Goal: Task Accomplishment & Management: Complete application form

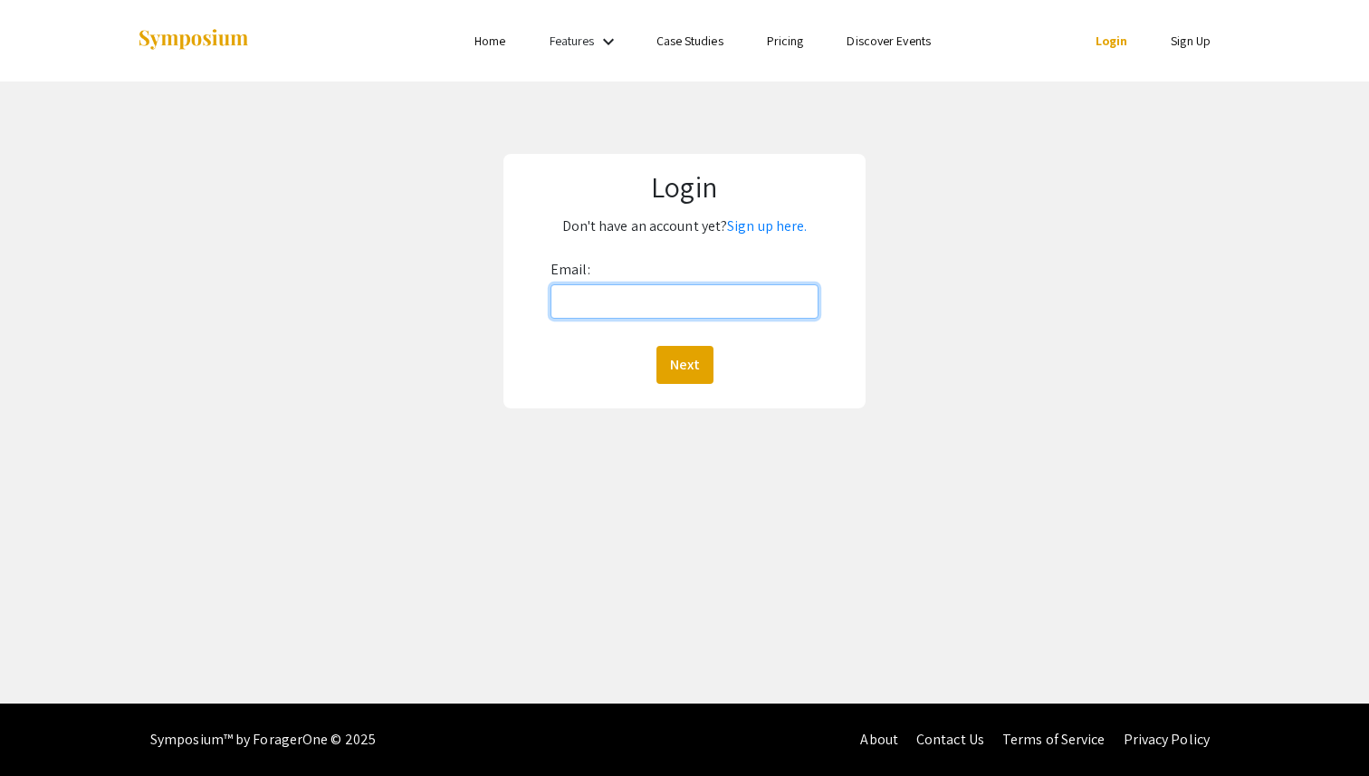
click at [632, 302] on input "Email:" at bounding box center [685, 301] width 268 height 34
type input "[EMAIL_ADDRESS][DOMAIN_NAME]"
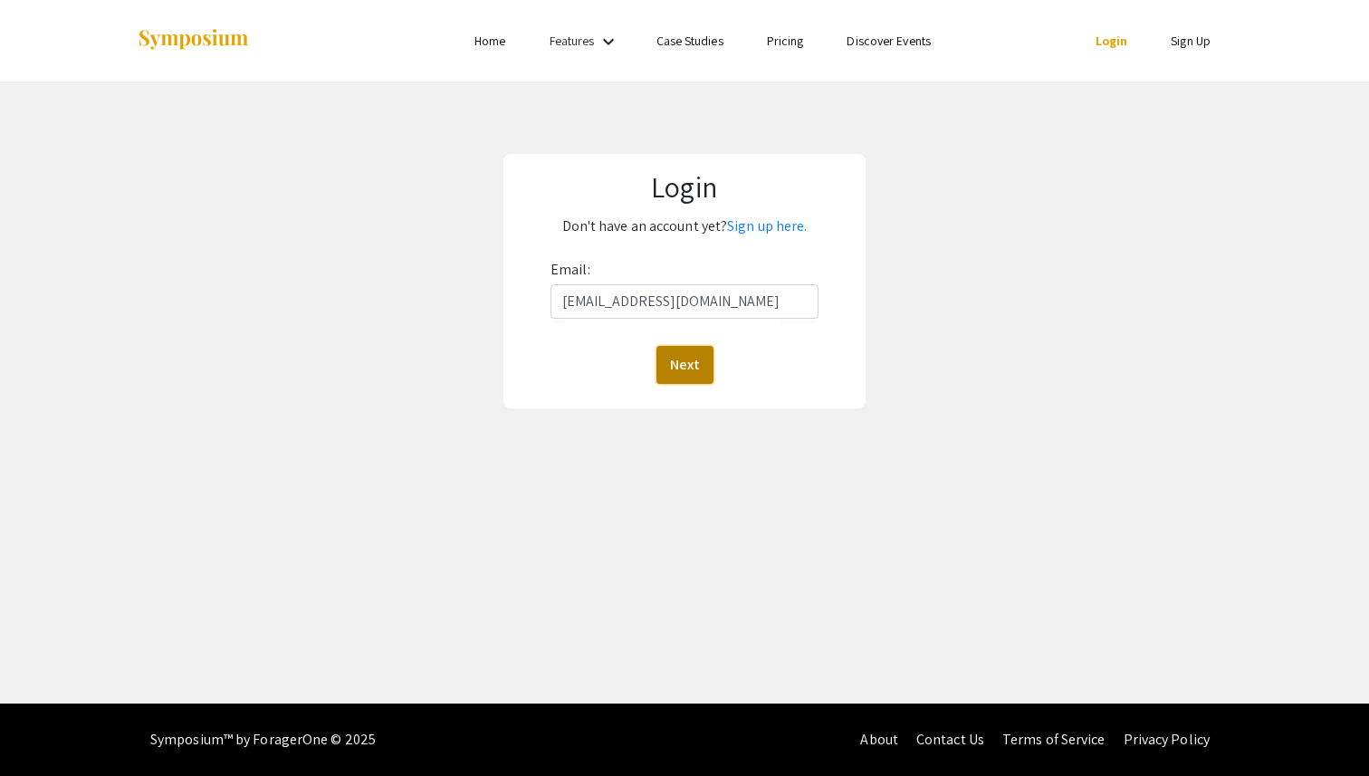
click at [677, 352] on button "Next" at bounding box center [684, 365] width 57 height 38
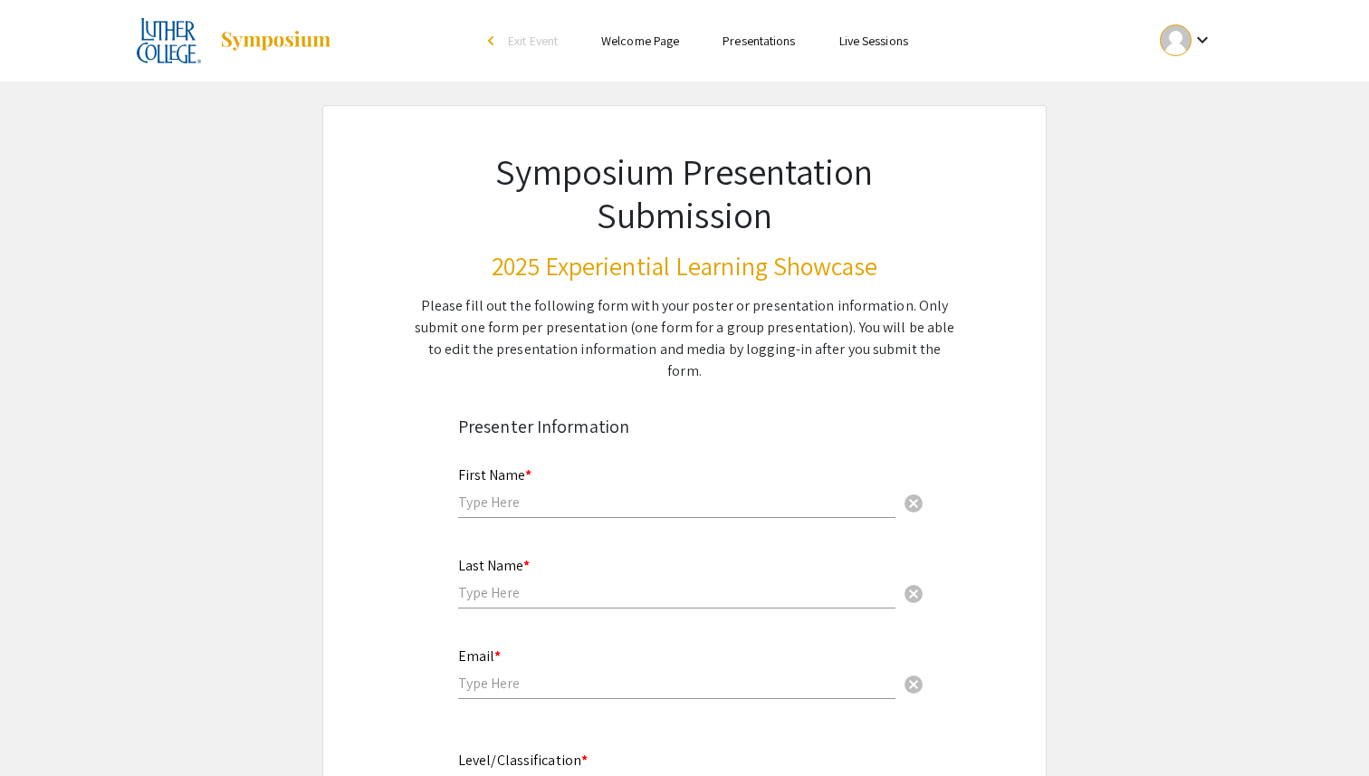
click at [513, 491] on div "First Name * cancel" at bounding box center [676, 483] width 437 height 69
click at [548, 493] on input "text" at bounding box center [676, 502] width 437 height 19
type input "Supreme"
type input "[PERSON_NAME]"
type input "[EMAIL_ADDRESS][DOMAIN_NAME]"
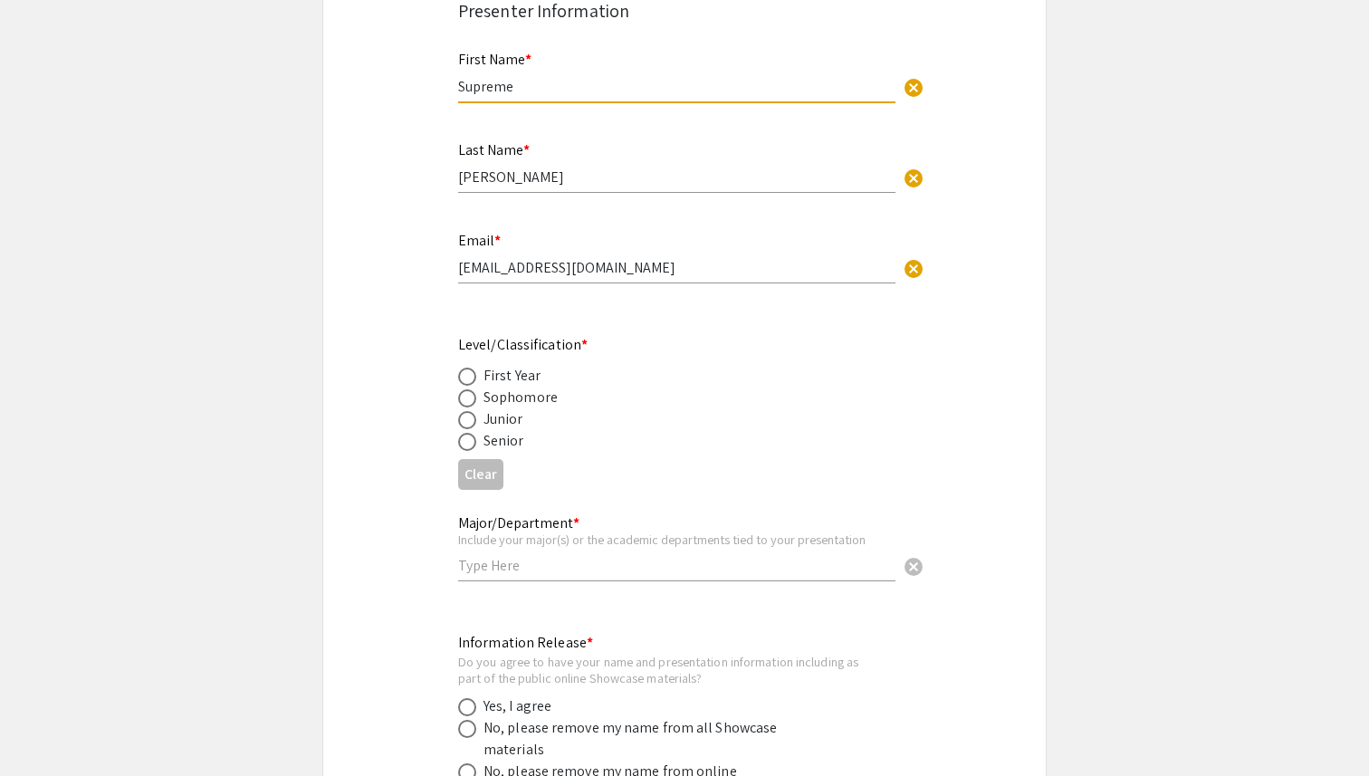
scroll to position [417, 0]
click at [466, 432] on span at bounding box center [467, 441] width 18 height 18
click at [466, 432] on input "radio" at bounding box center [467, 441] width 18 height 18
radio input "true"
click at [530, 555] on input "text" at bounding box center [676, 564] width 437 height 19
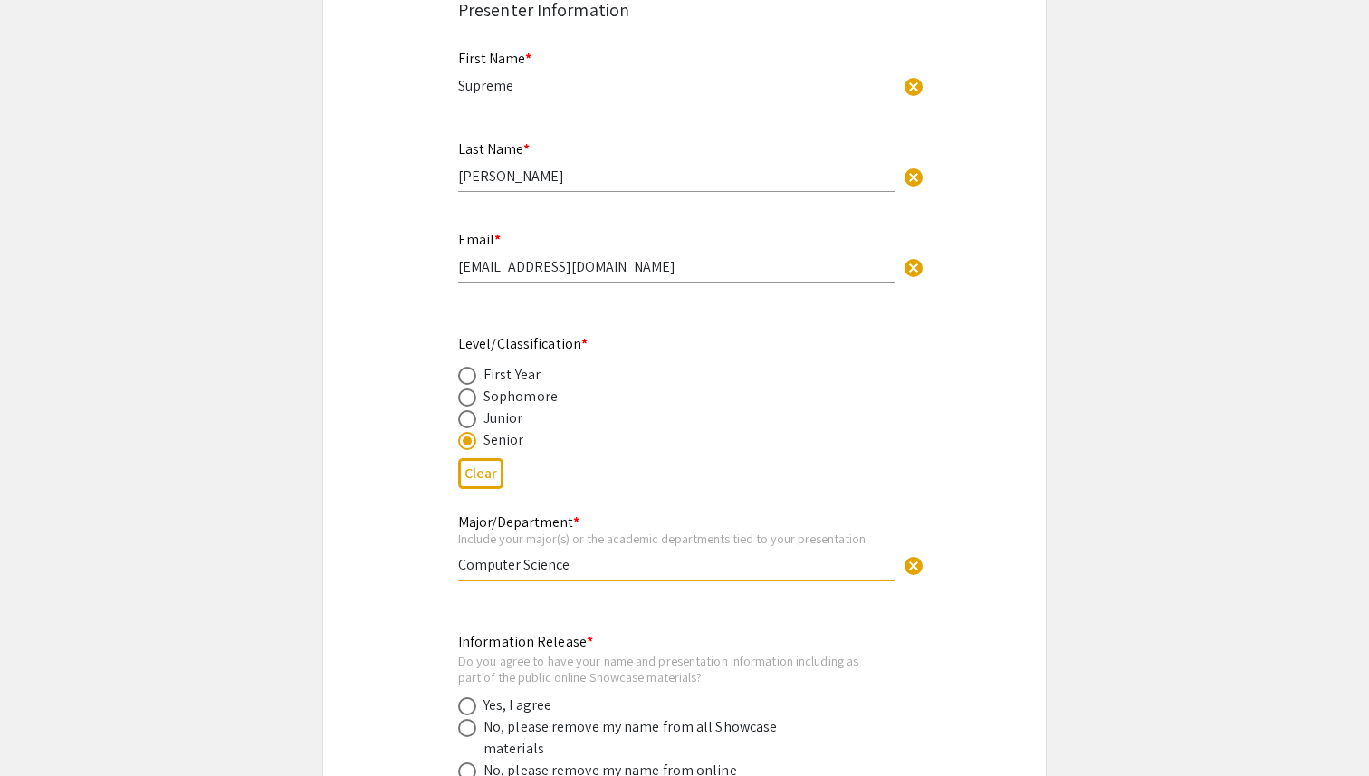
type input "Computer Science"
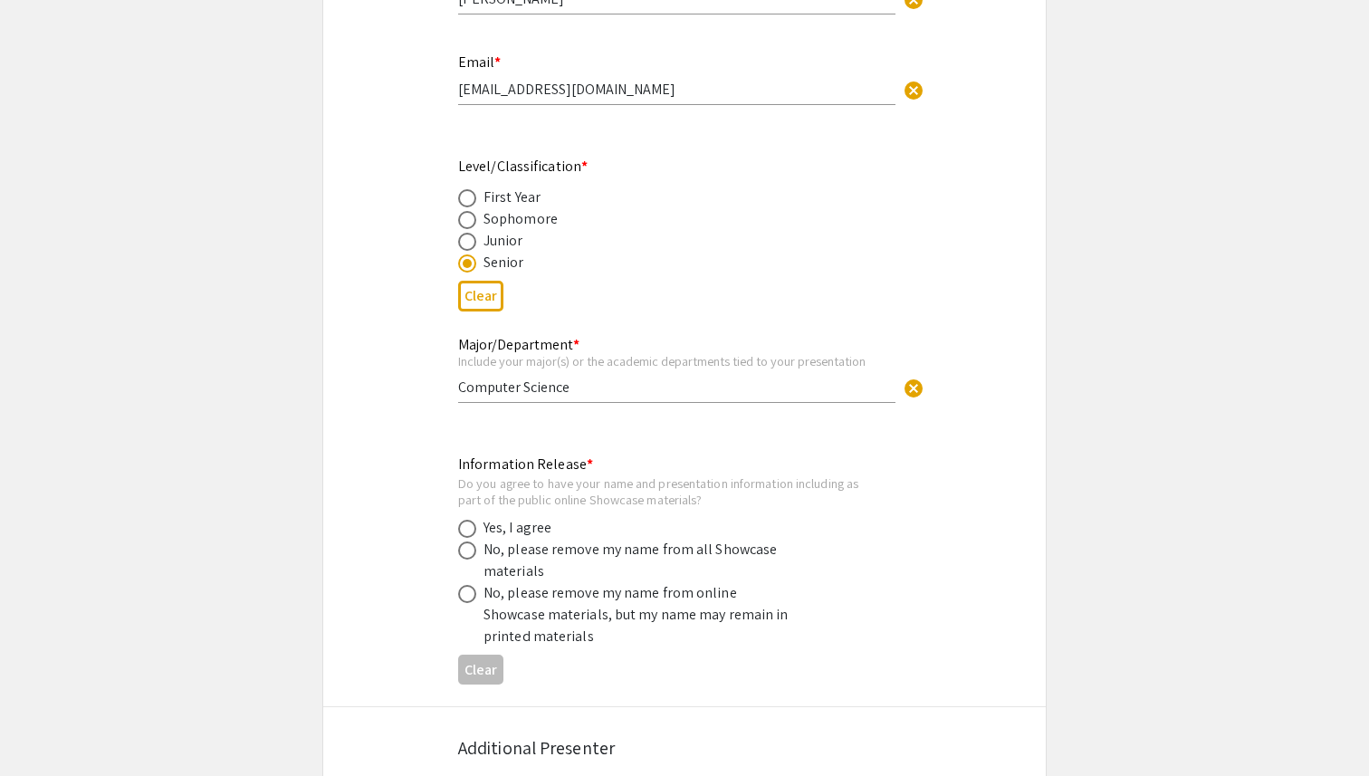
scroll to position [601, 0]
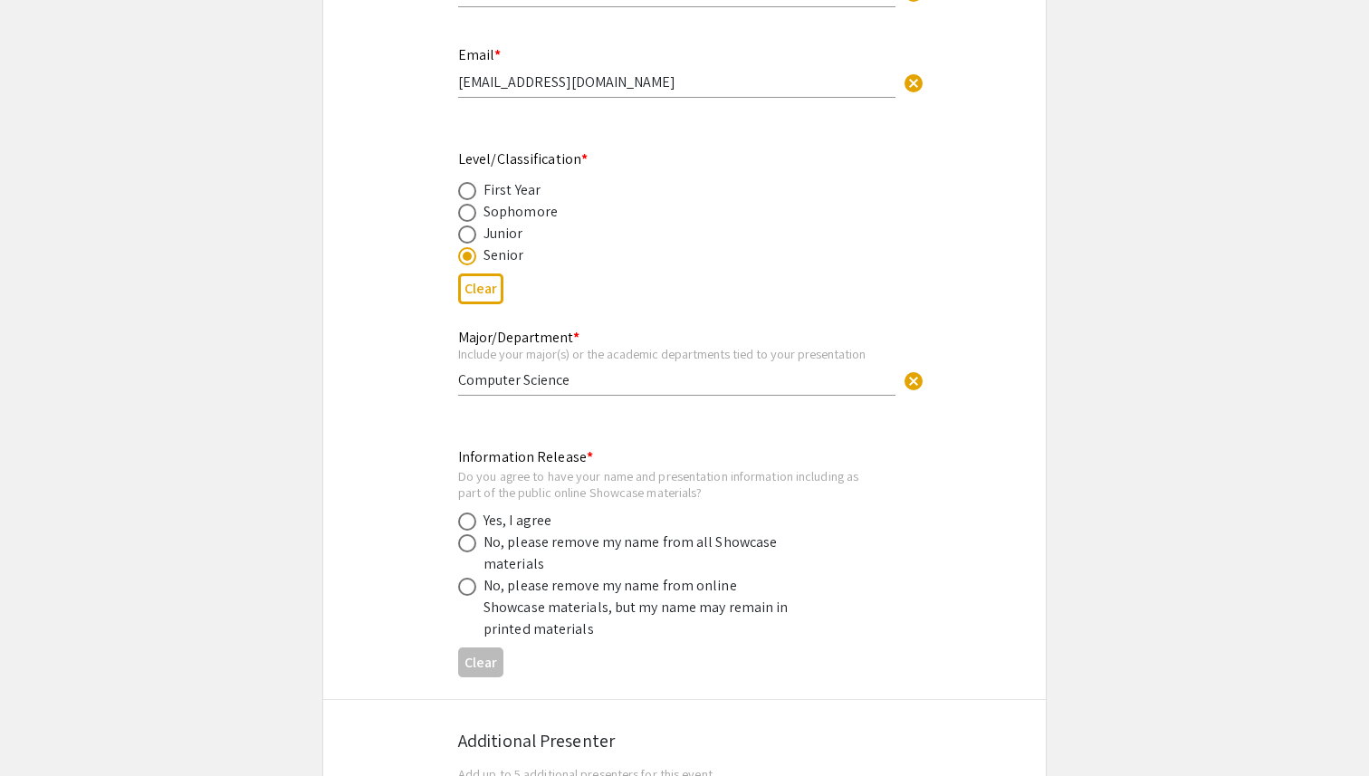
click at [464, 513] on span at bounding box center [467, 522] width 18 height 18
click at [464, 513] on input "radio" at bounding box center [467, 522] width 18 height 18
radio input "true"
click at [468, 578] on span at bounding box center [467, 587] width 18 height 18
click at [468, 578] on input "radio" at bounding box center [467, 587] width 18 height 18
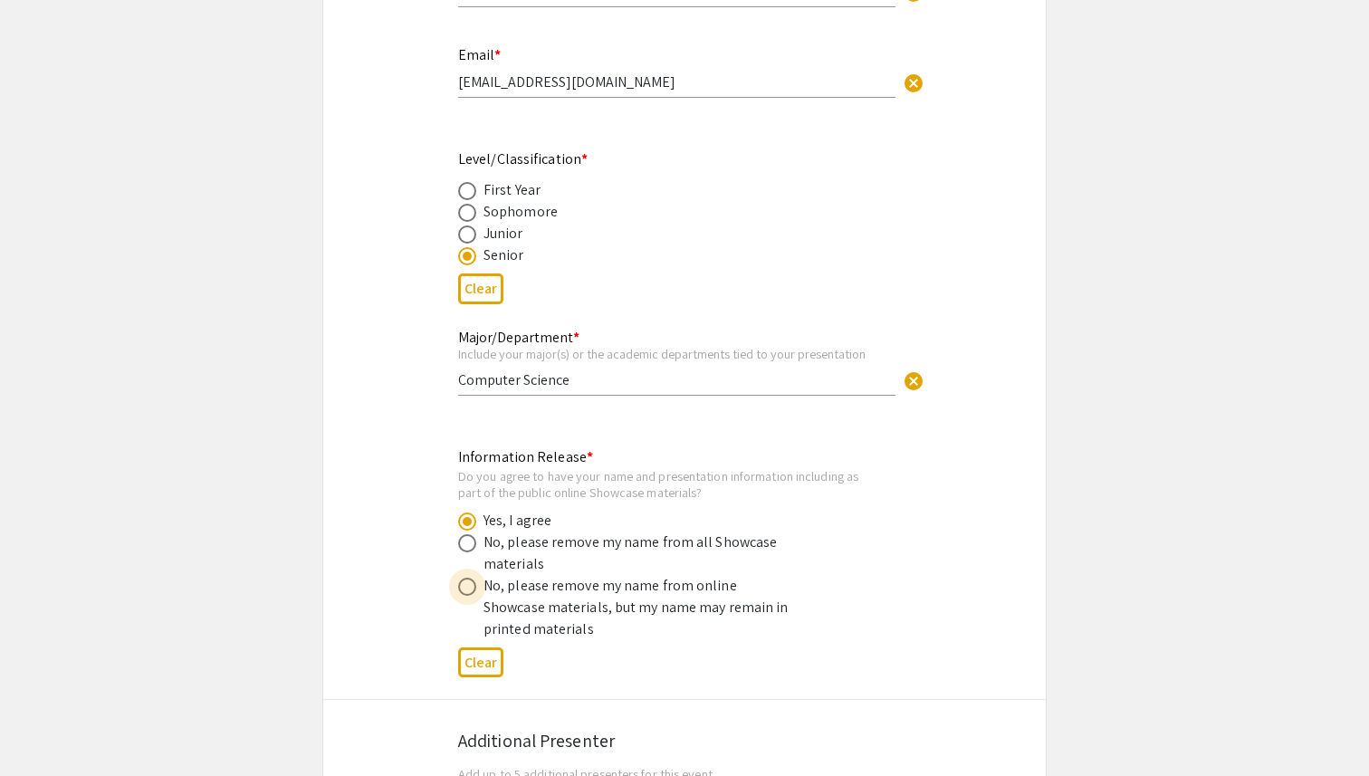
radio input "true"
click at [466, 513] on span at bounding box center [467, 522] width 18 height 18
click at [466, 513] on input "radio" at bounding box center [467, 522] width 18 height 18
radio input "true"
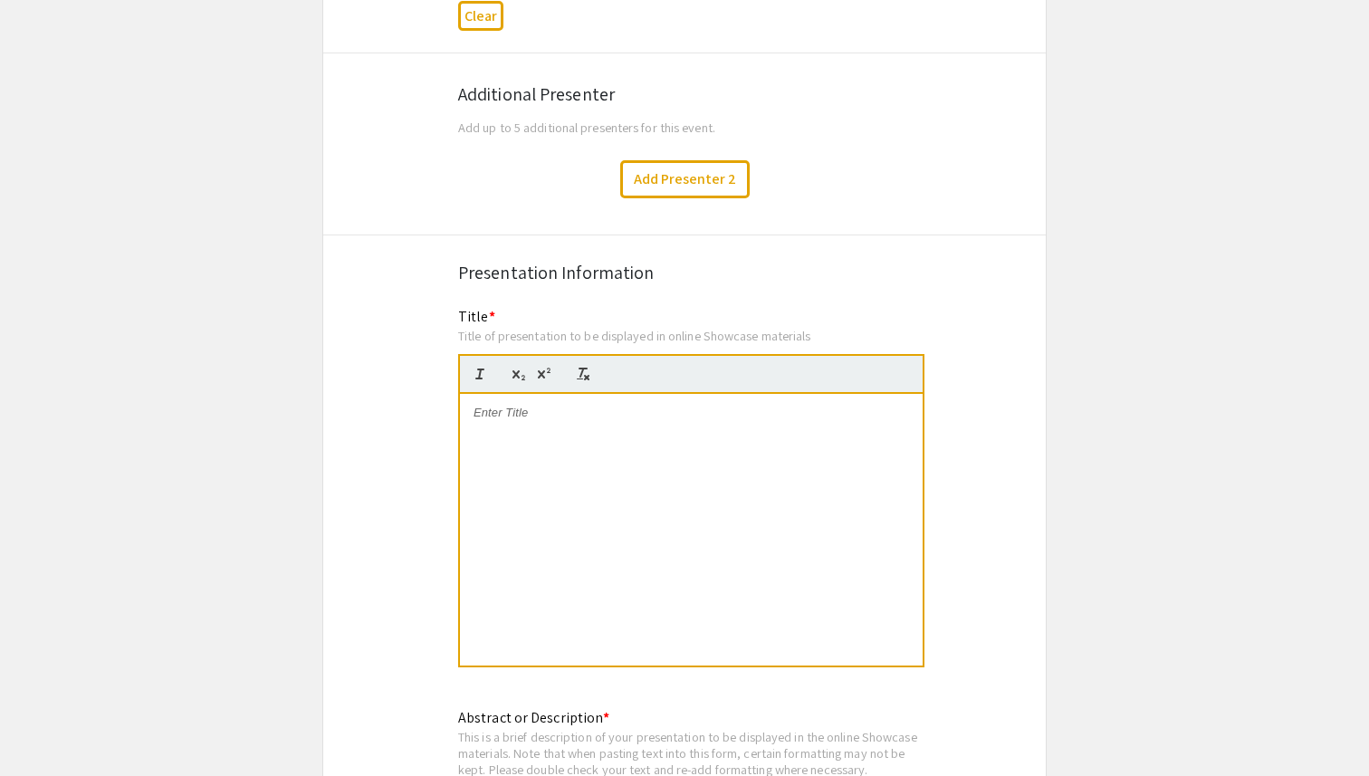
scroll to position [1250, 0]
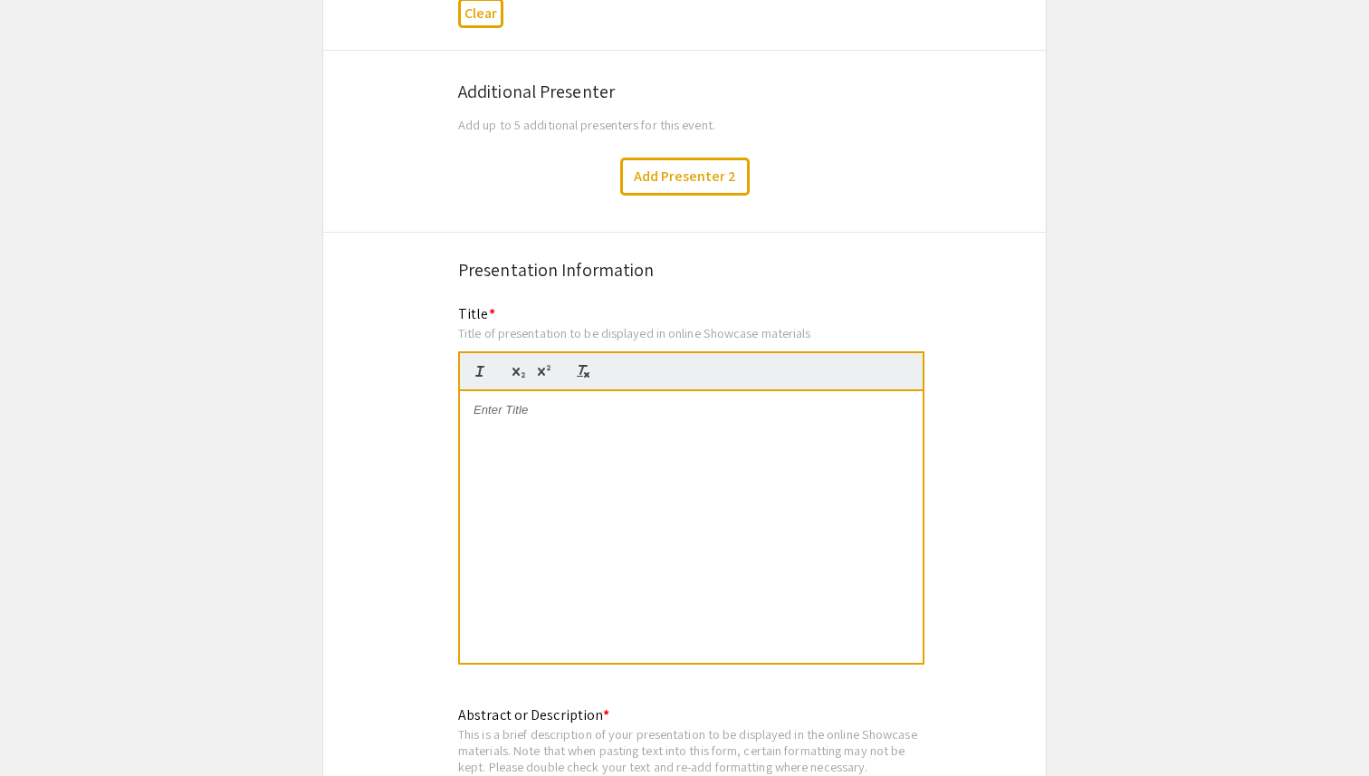
click at [558, 402] on p at bounding box center [692, 410] width 436 height 16
drag, startPoint x: 655, startPoint y: 393, endPoint x: 426, endPoint y: 393, distance: 229.1
click at [562, 433] on div "Debugging WebAssembly? Put some IDE Plugins on it" at bounding box center [691, 527] width 463 height 272
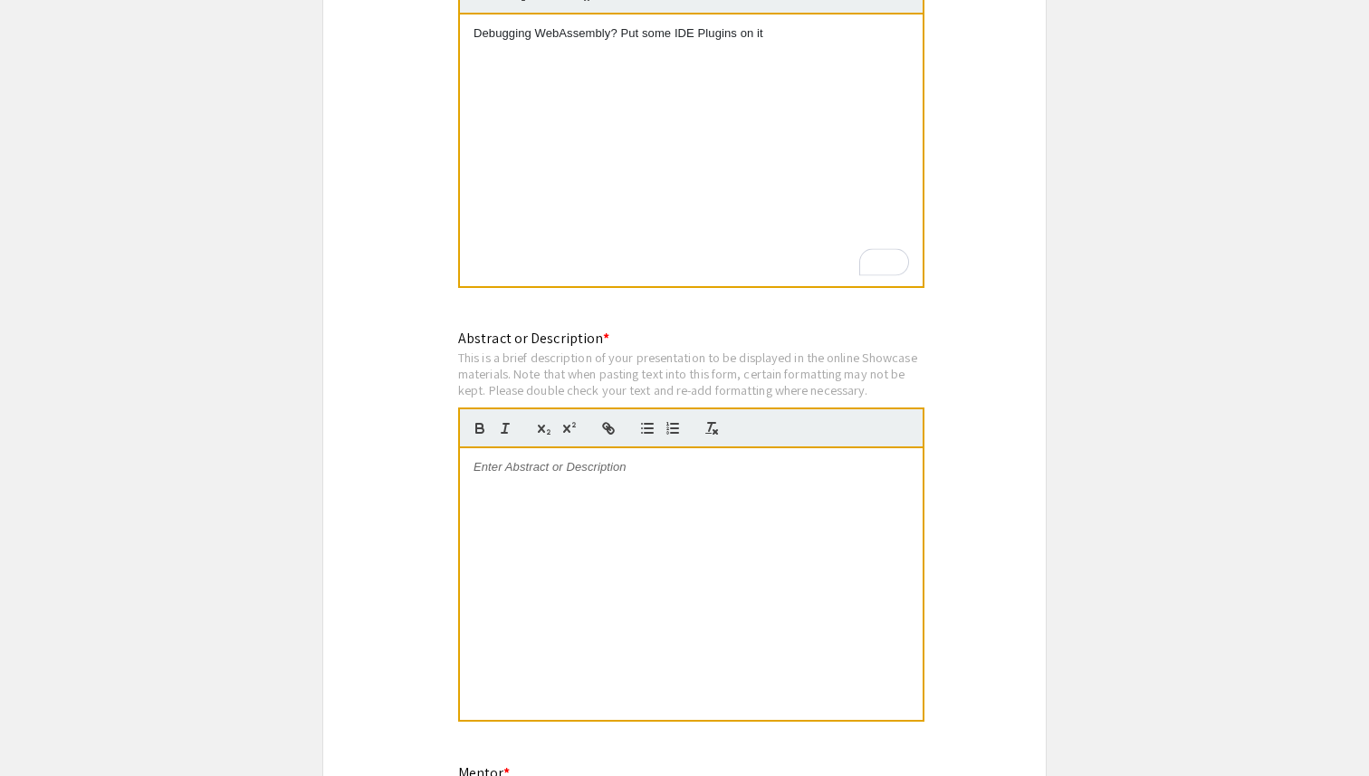
scroll to position [1634, 0]
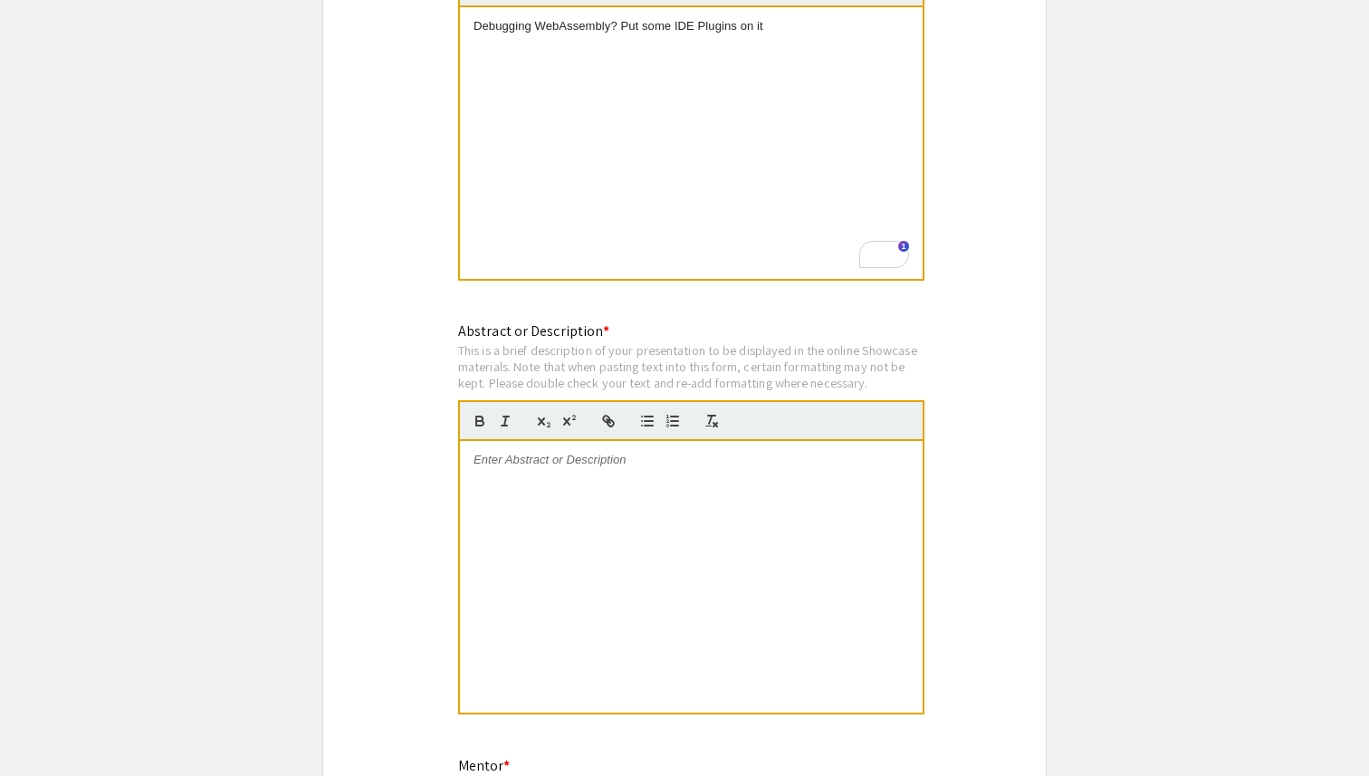
click at [612, 461] on div at bounding box center [691, 577] width 463 height 272
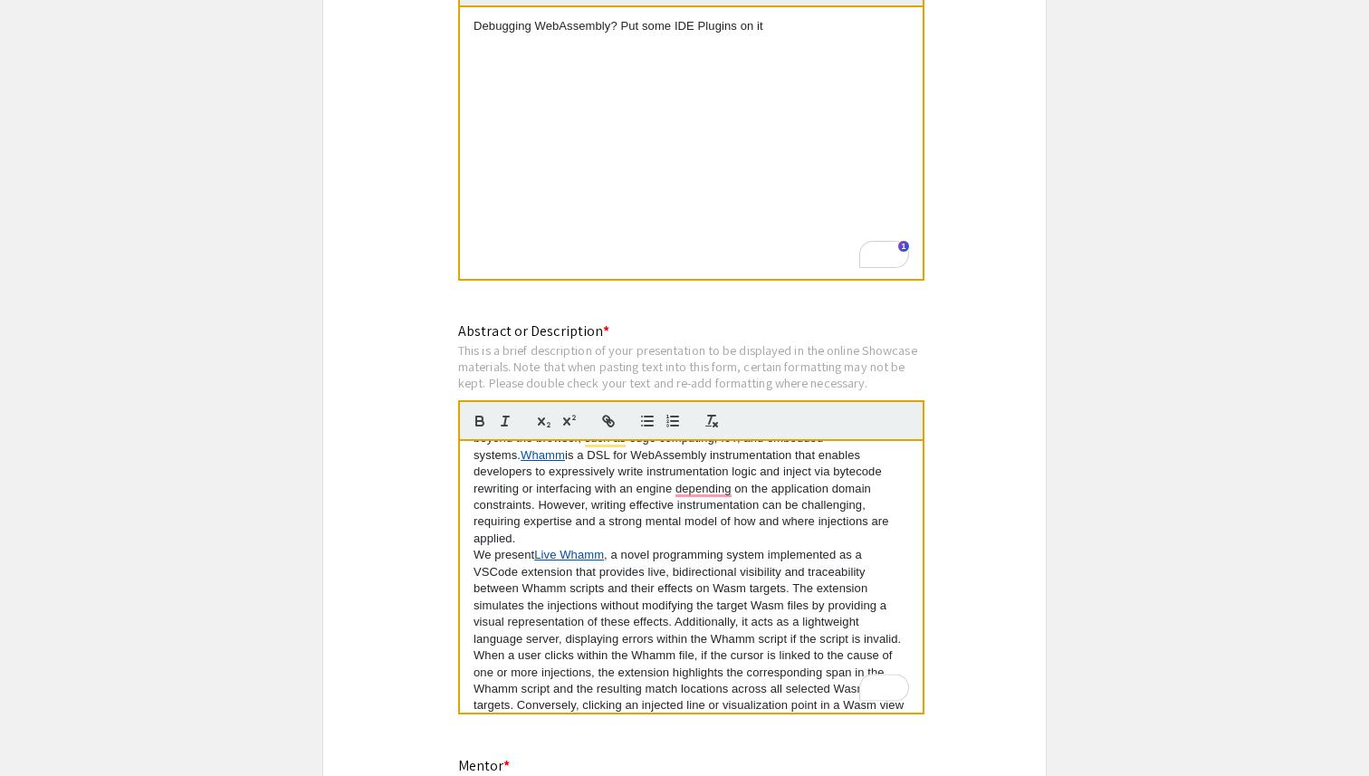
scroll to position [0, 0]
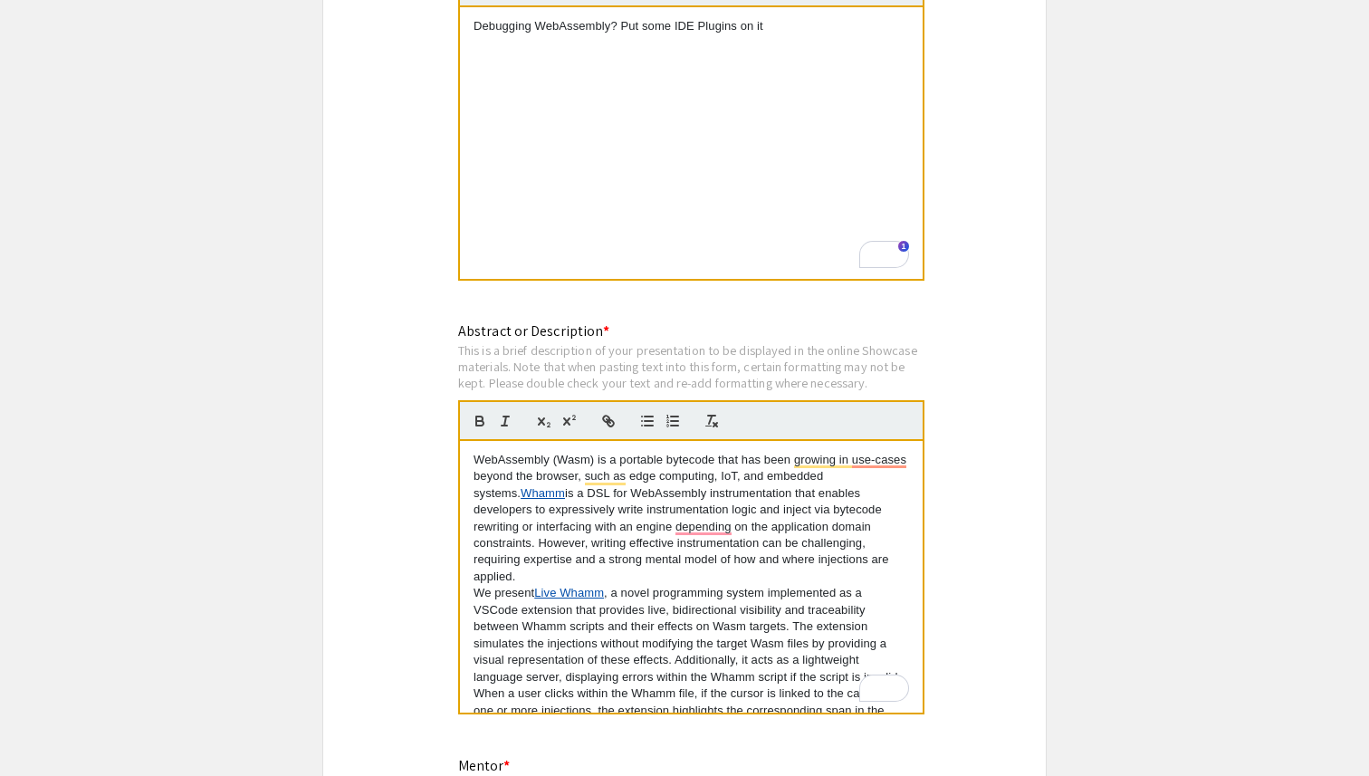
click at [551, 558] on p "WebAssembly (Wasm) is a portable bytecode that has been growing in use-cases be…" at bounding box center [692, 519] width 436 height 134
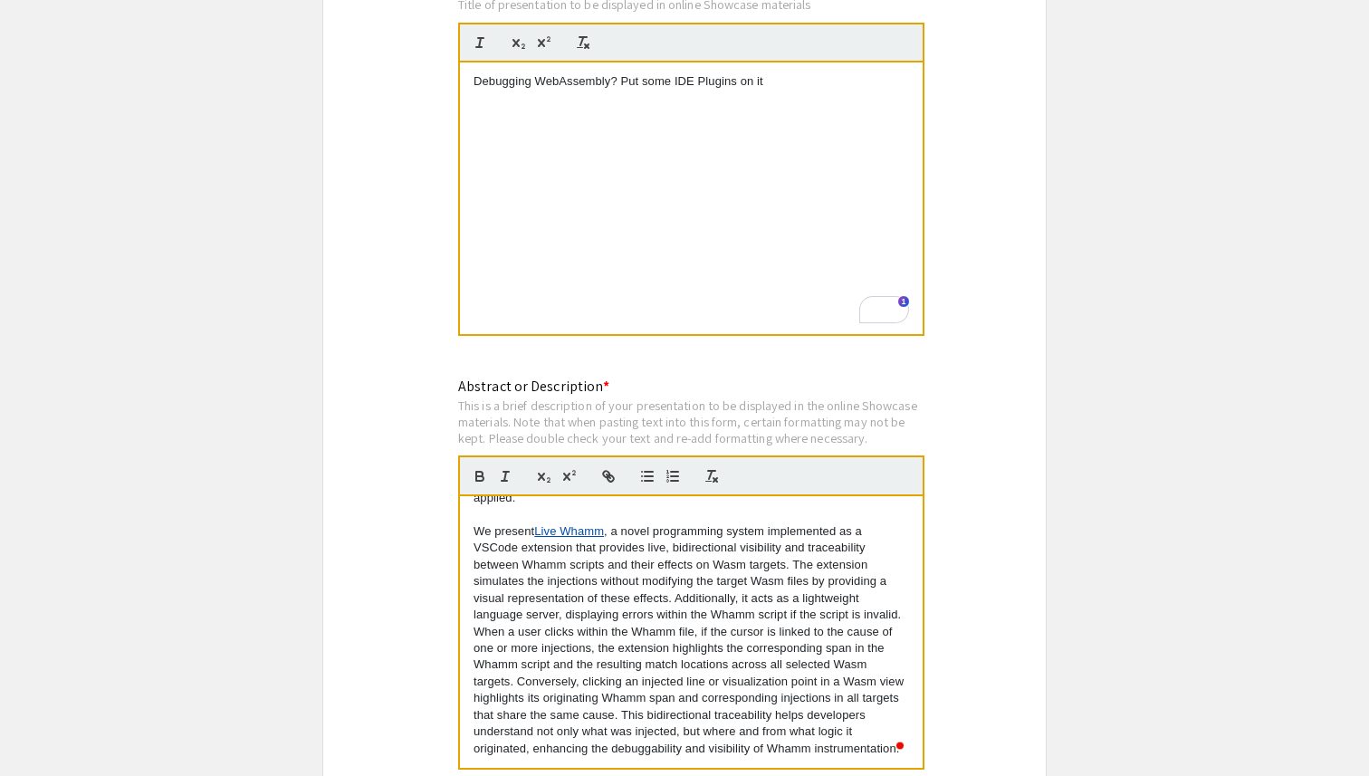
click at [906, 597] on p "We present Live Whamm , a novel programming system implemented as a VSCode exte…" at bounding box center [692, 573] width 436 height 101
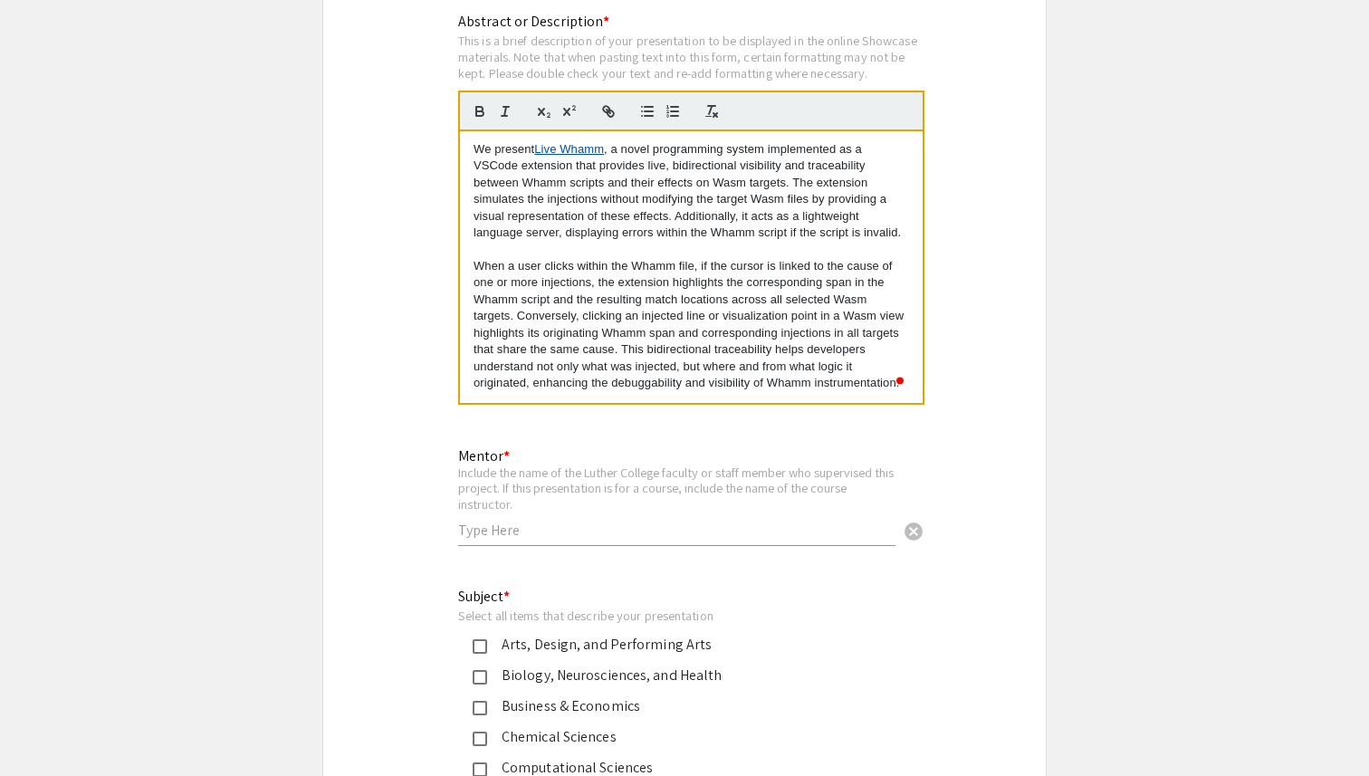
click at [488, 521] on input "text" at bounding box center [676, 530] width 437 height 19
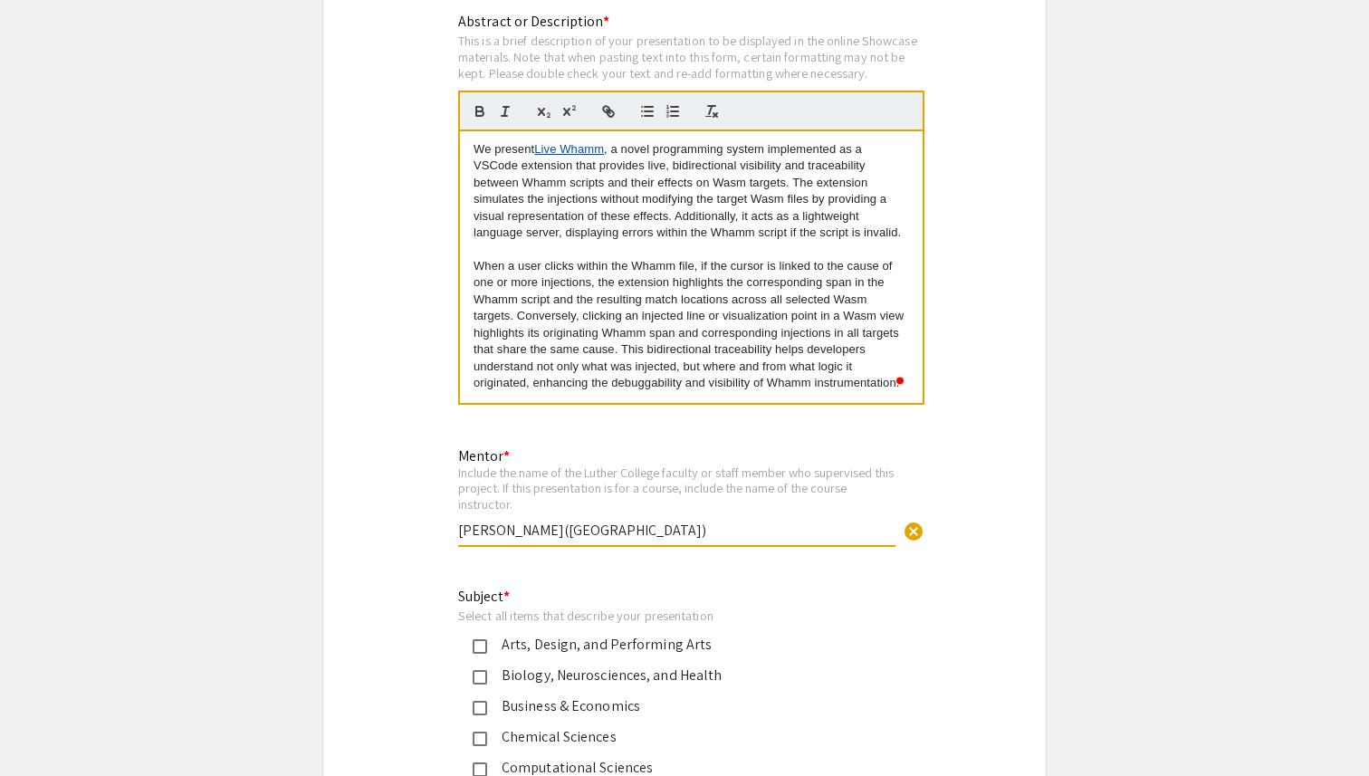
click at [461, 521] on input "[PERSON_NAME]([GEOGRAPHIC_DATA])" at bounding box center [676, 530] width 437 height 19
type input "[PERSON_NAME]([GEOGRAPHIC_DATA])"
click at [424, 543] on div "Symposium Presentation Submission 2025 Experiential Learning Showcase Please fi…" at bounding box center [684, 309] width 724 height 4297
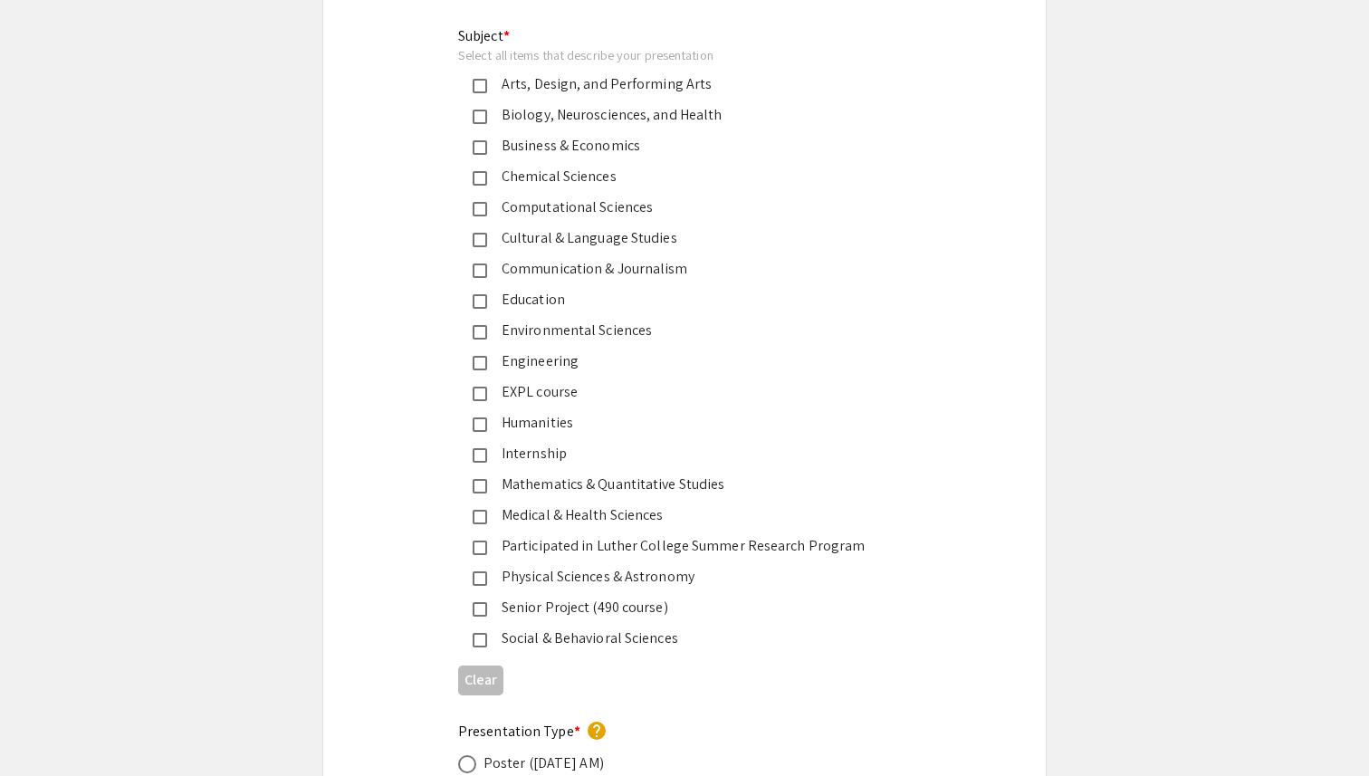
click at [517, 196] on div "Computational Sciences" at bounding box center [677, 207] width 380 height 22
click at [518, 196] on div "Computational Sciences" at bounding box center [677, 207] width 380 height 22
click at [513, 443] on div "Internship" at bounding box center [677, 454] width 380 height 22
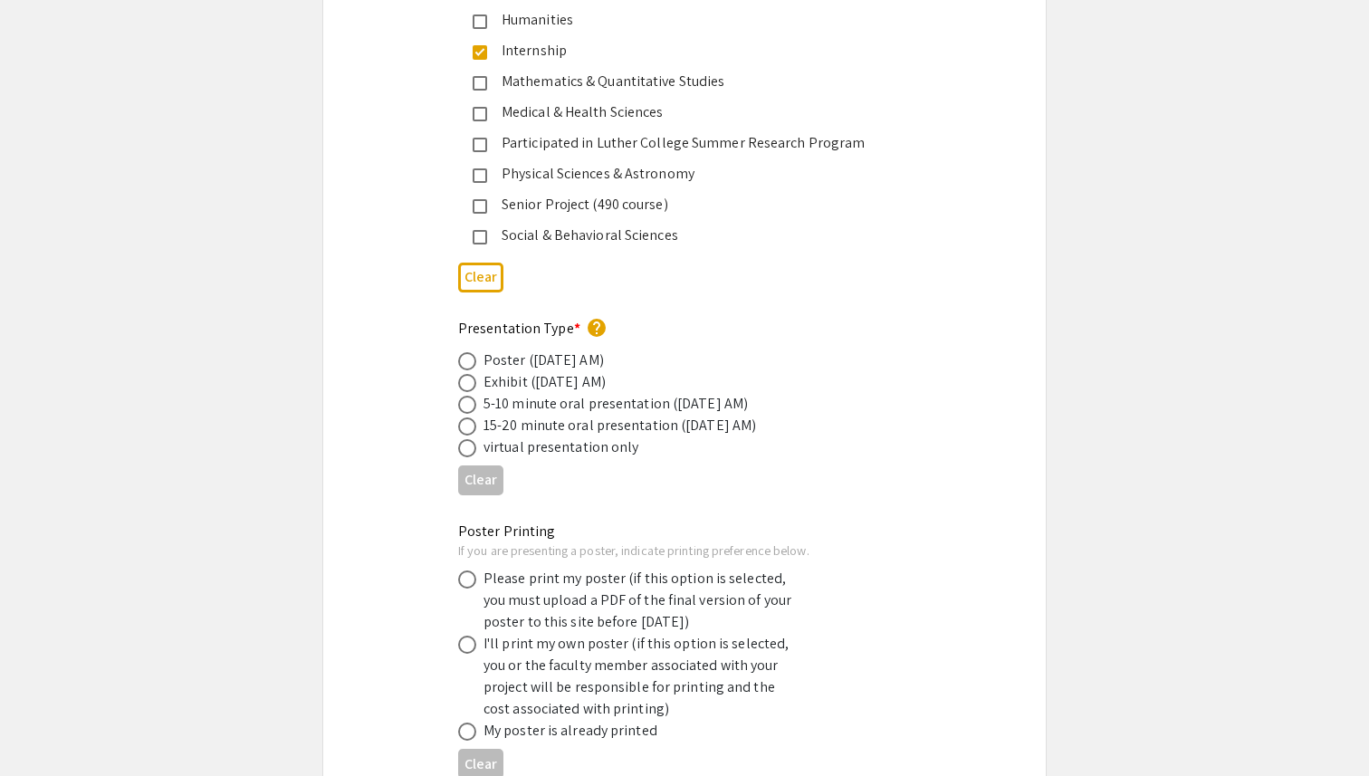
click at [466, 352] on span at bounding box center [467, 361] width 18 height 18
click at [466, 352] on input "radio" at bounding box center [467, 361] width 18 height 18
radio input "true"
click at [392, 467] on div "Presentation Type * help Poster ([DATE] AM) Exhibit ([DATE] AM) 5-10 minute ora…" at bounding box center [684, 410] width 723 height 185
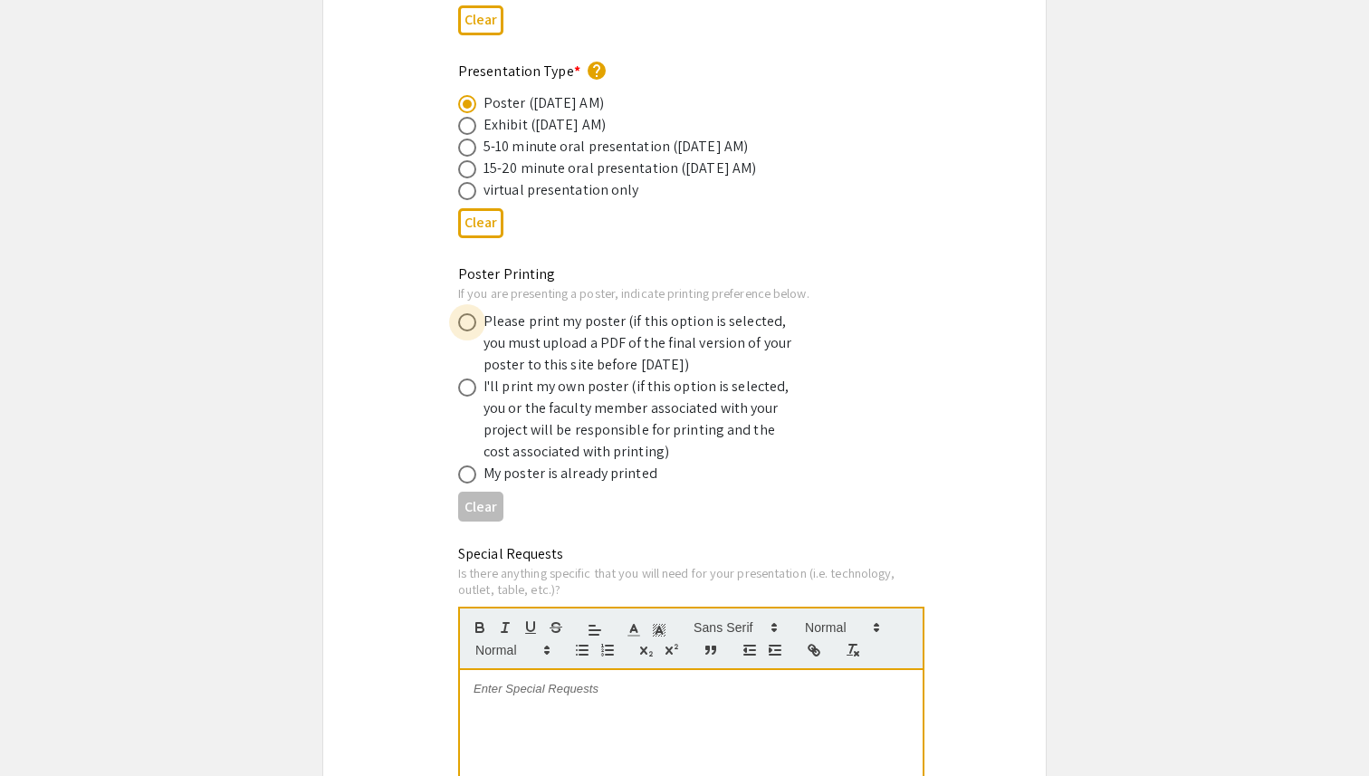
click at [472, 313] on span at bounding box center [467, 322] width 18 height 18
click at [472, 313] on input "radio" at bounding box center [467, 322] width 18 height 18
radio input "true"
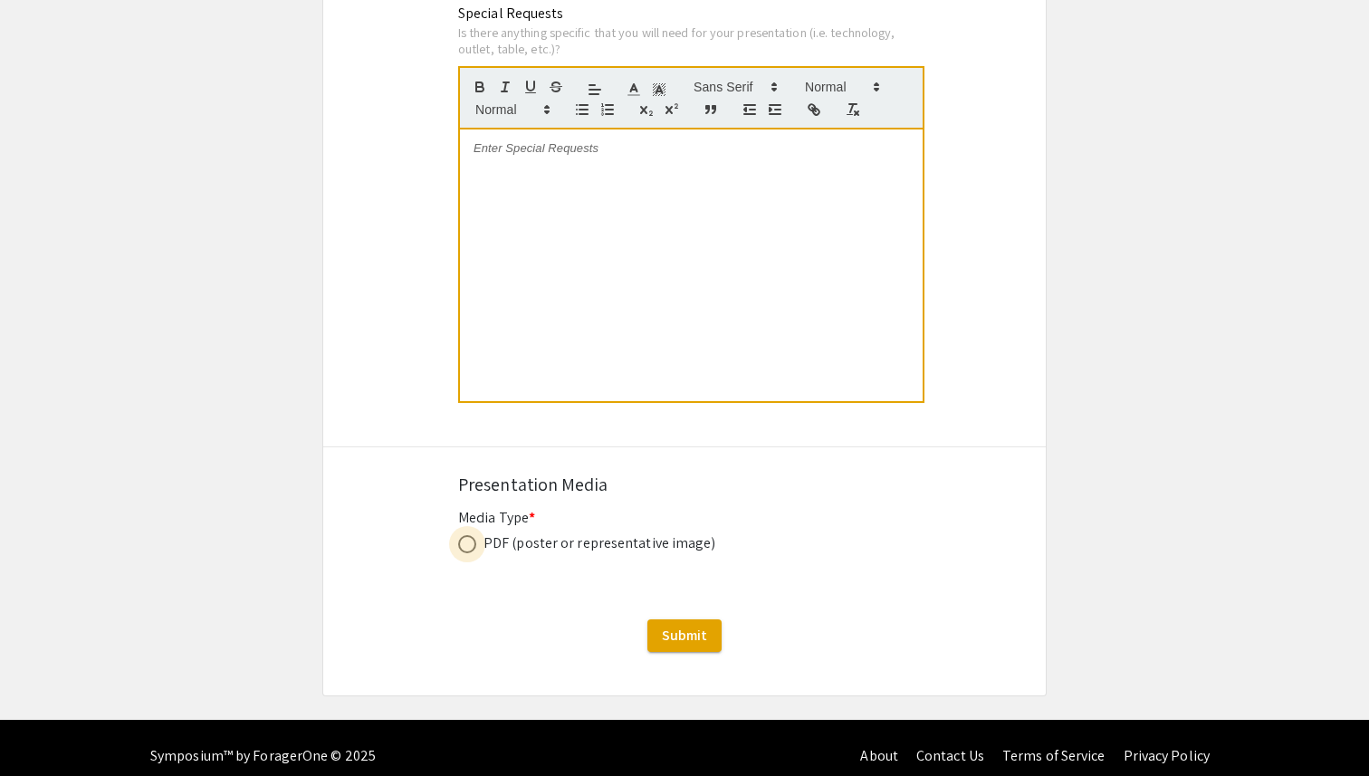
click at [475, 535] on span at bounding box center [467, 544] width 18 height 18
click at [475, 535] on input "radio" at bounding box center [467, 544] width 18 height 18
radio input "true"
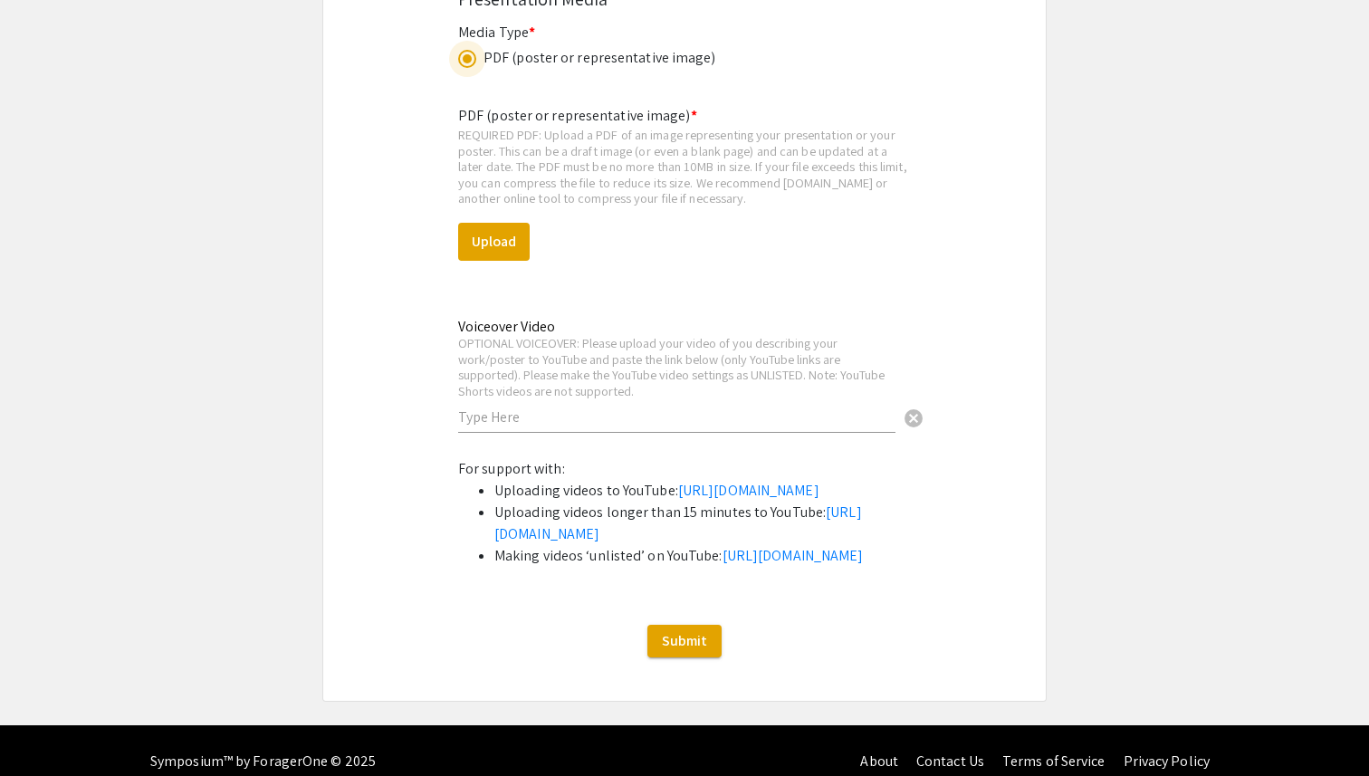
scroll to position [4205, 0]
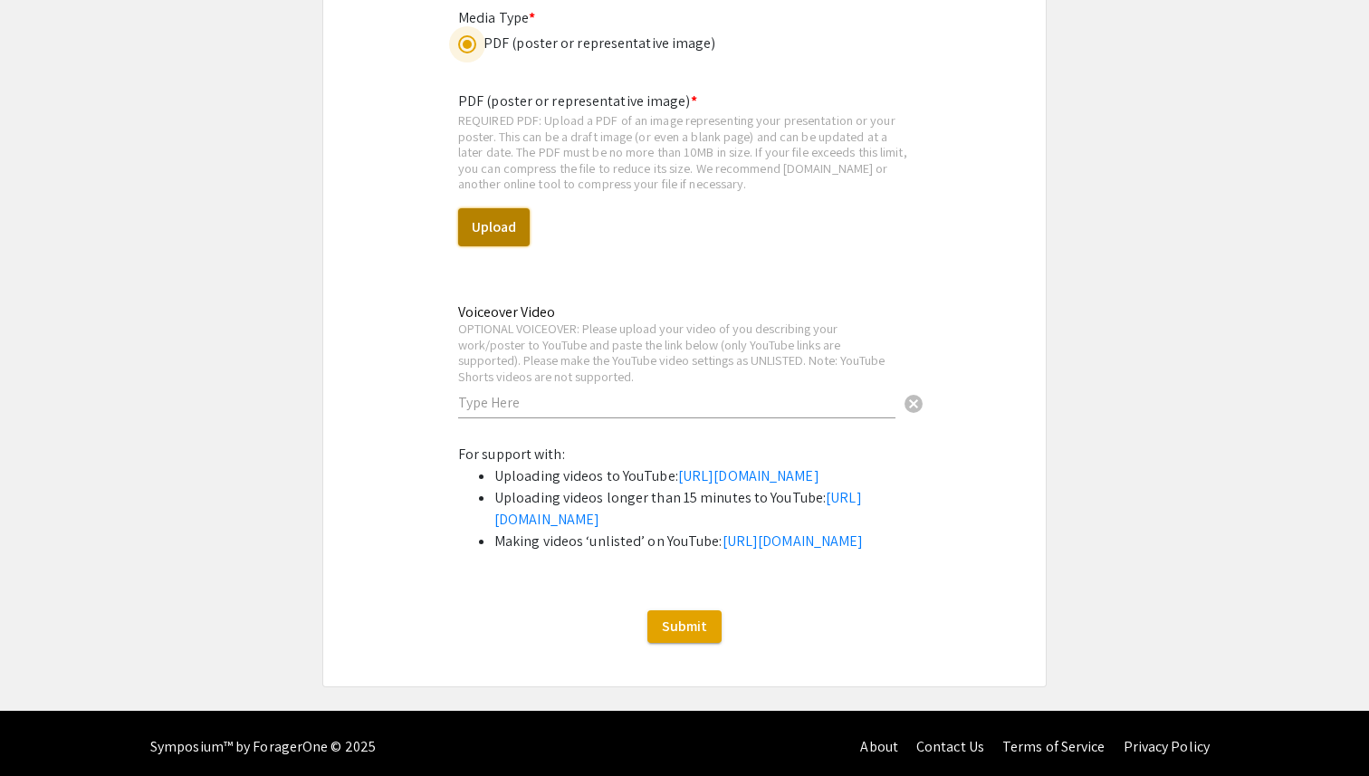
click at [513, 214] on button "Upload" at bounding box center [494, 227] width 72 height 38
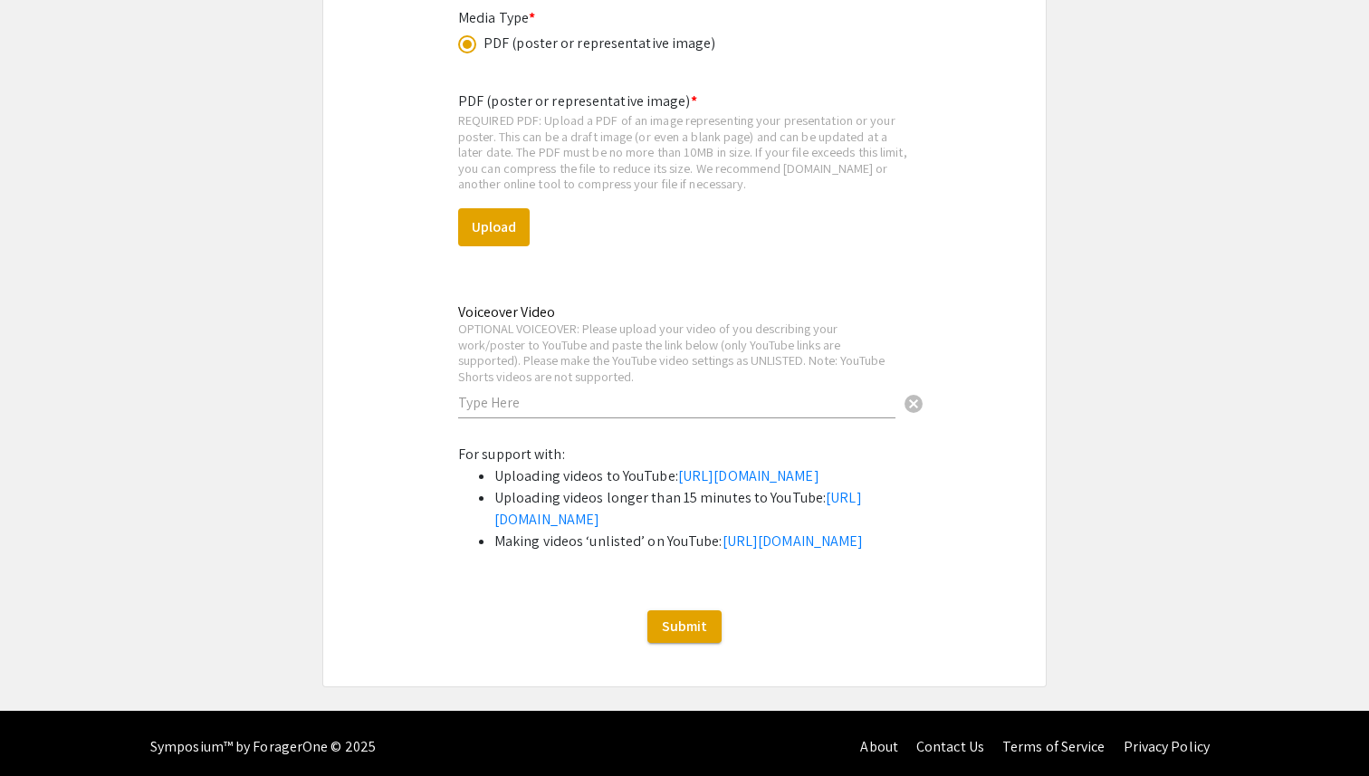
click at [510, 208] on button "Upload" at bounding box center [494, 227] width 72 height 38
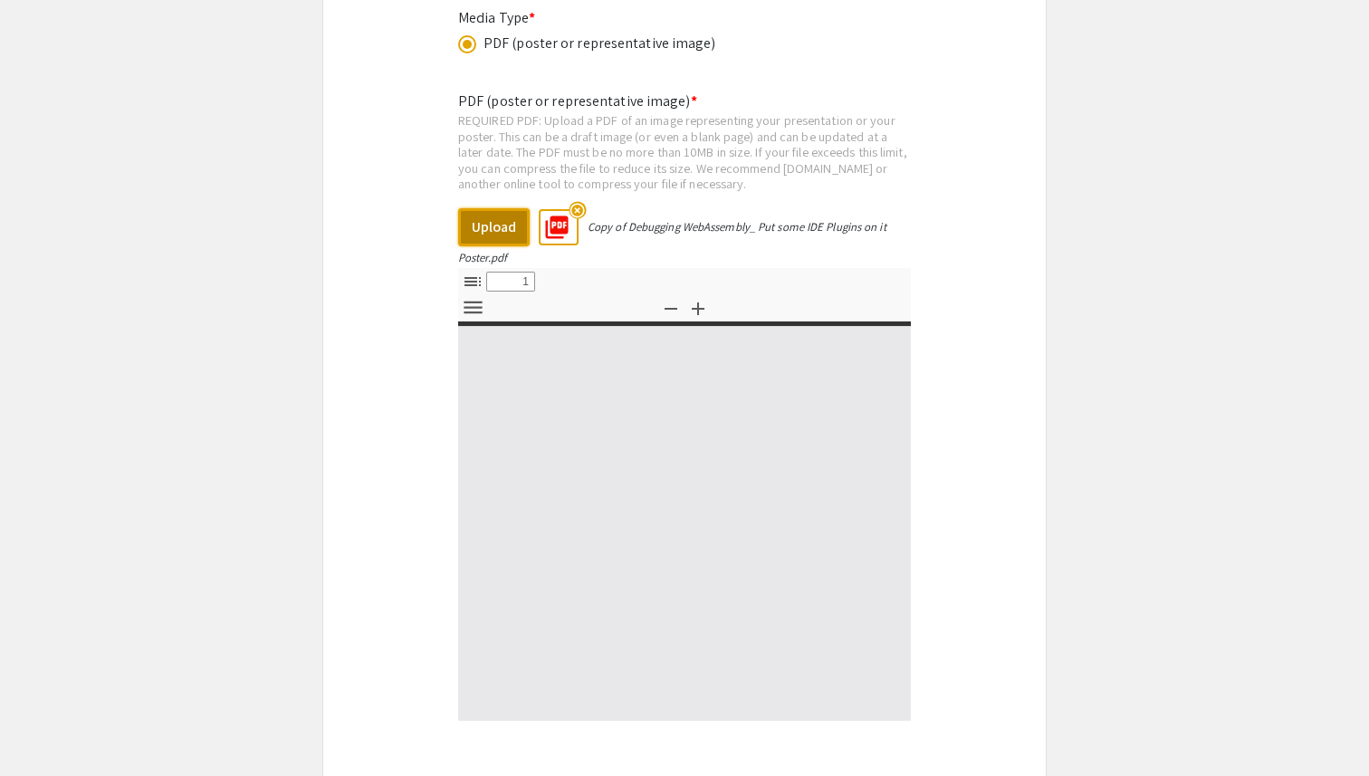
select select "custom"
type input "0"
select select "custom"
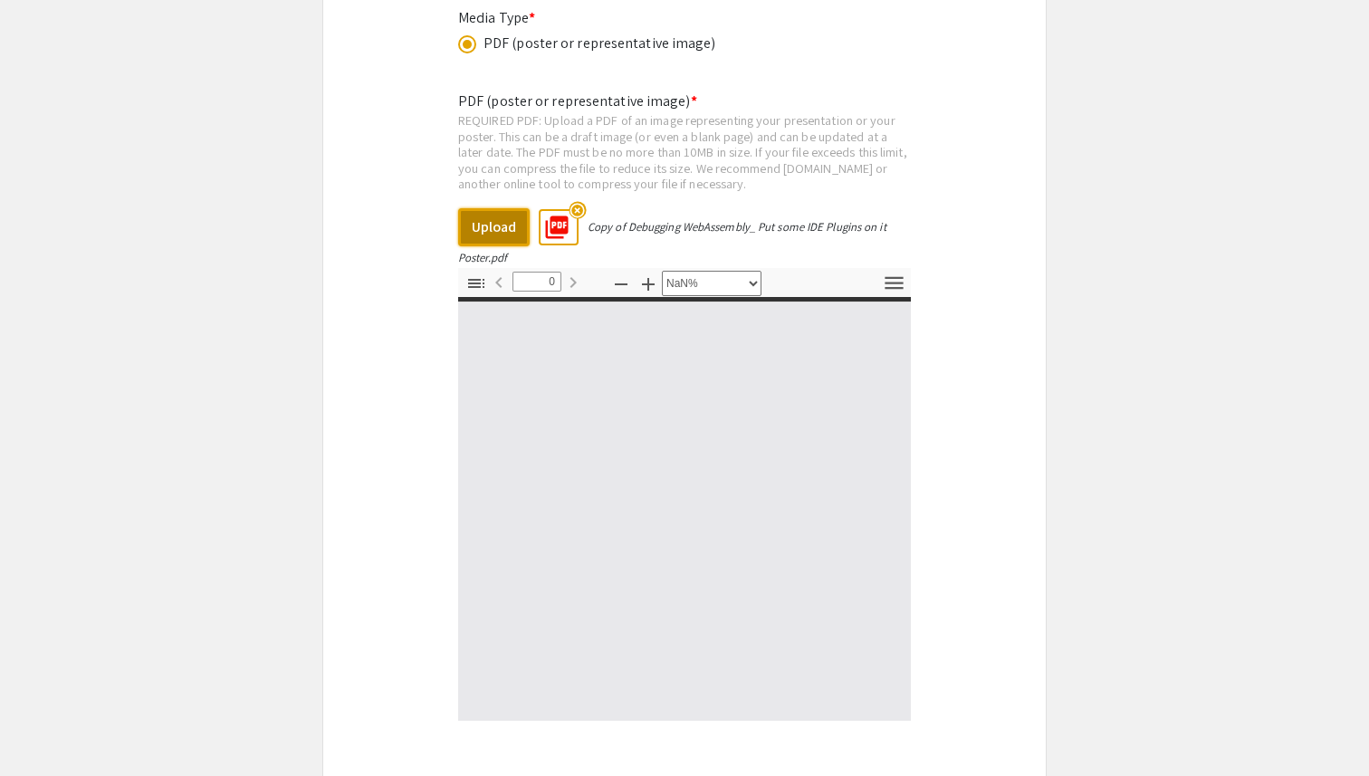
type input "1"
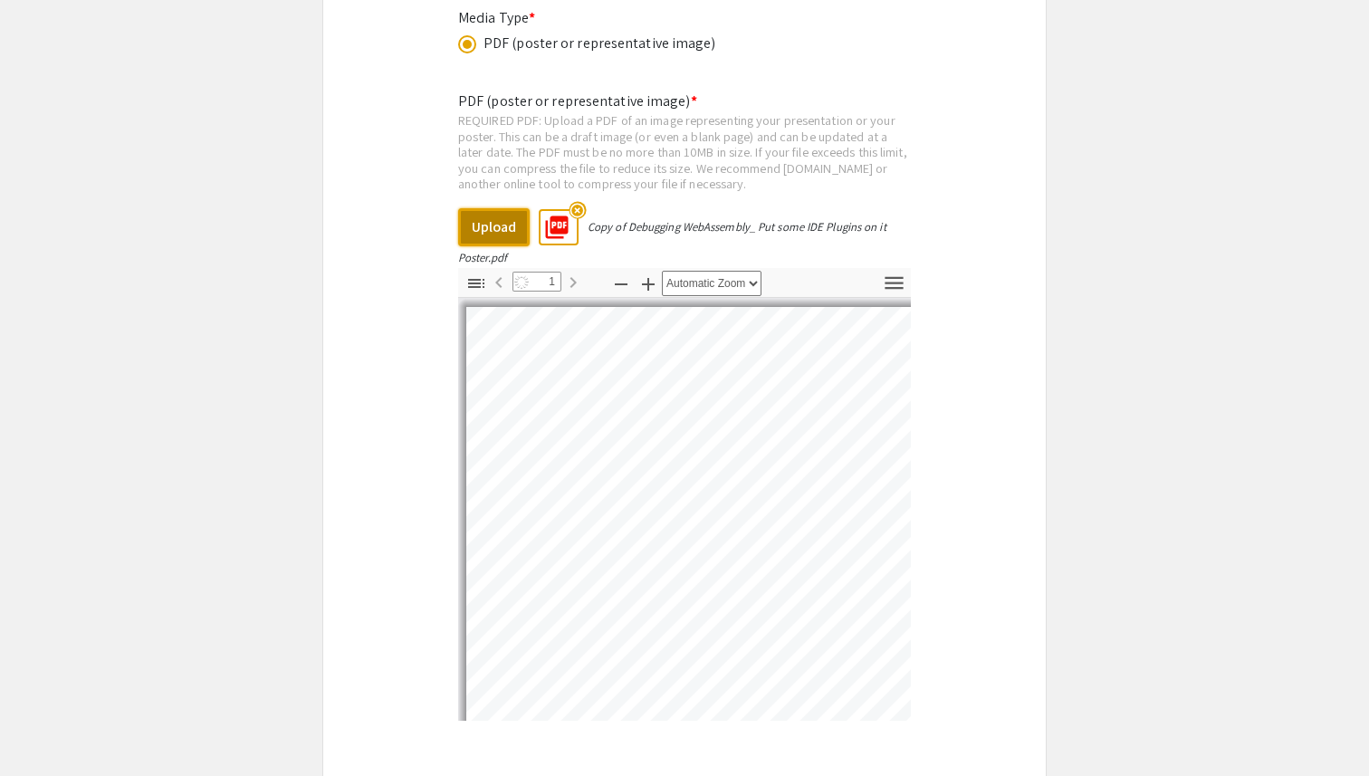
select select "auto"
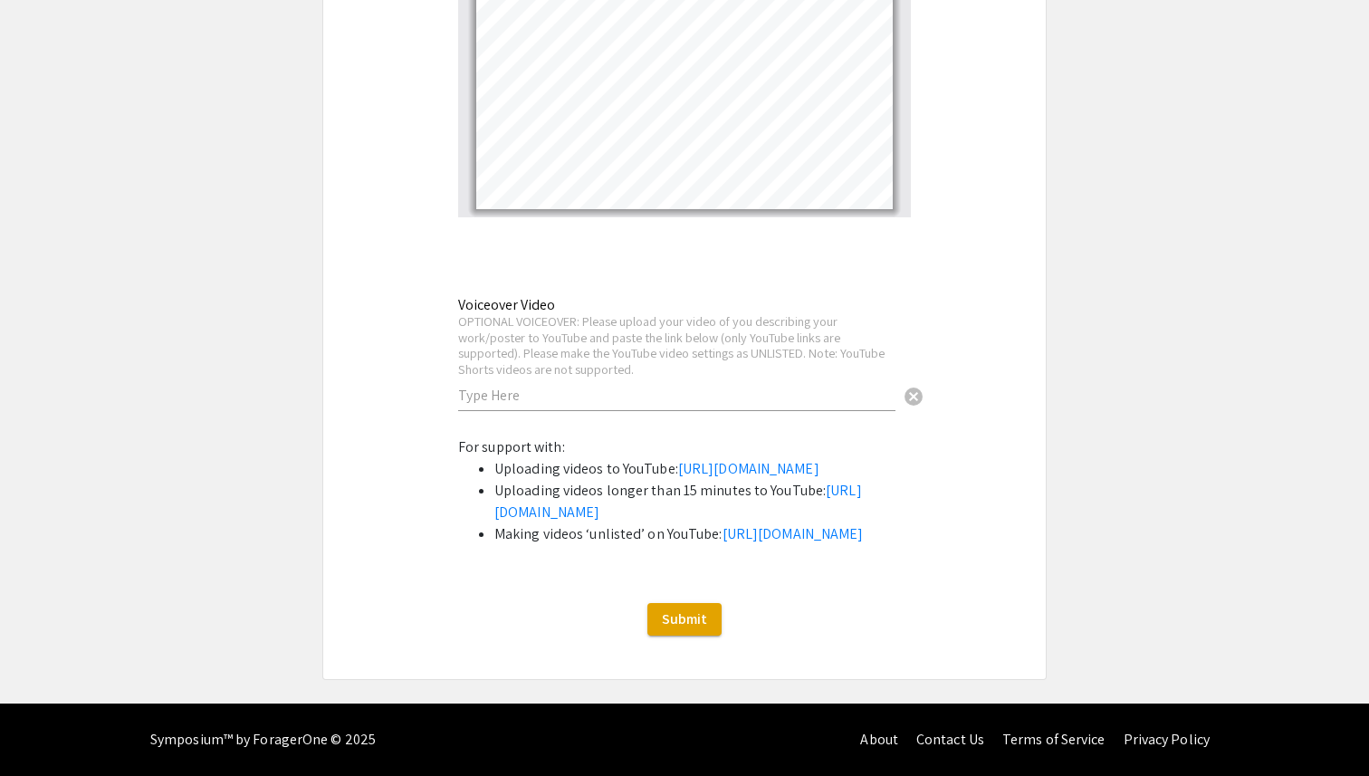
scroll to position [4802, 0]
click at [660, 618] on button "Submit" at bounding box center [684, 619] width 74 height 33
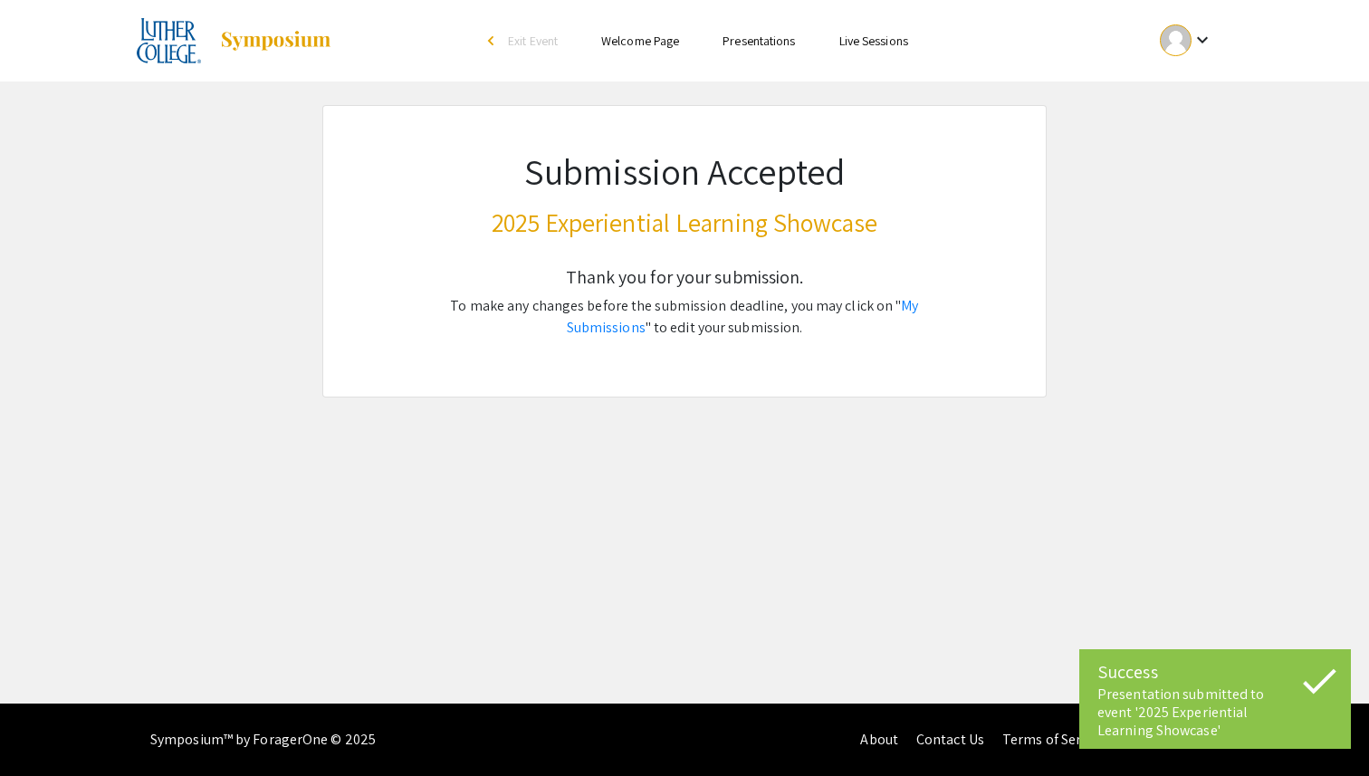
scroll to position [0, 0]
